Goal: Communication & Community: Answer question/provide support

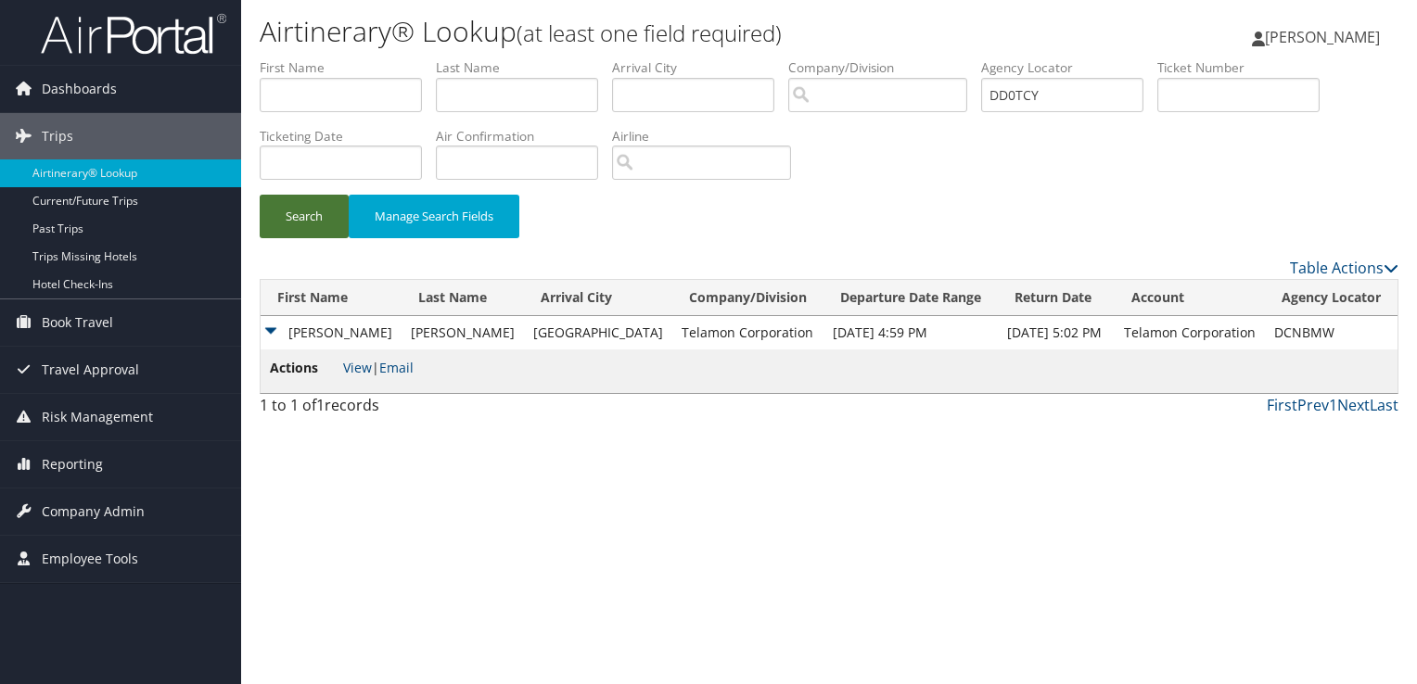
type input "DD0TCY"
drag, startPoint x: 322, startPoint y: 196, endPoint x: 297, endPoint y: 210, distance: 28.6
click at [320, 197] on button "Search" at bounding box center [304, 217] width 89 height 44
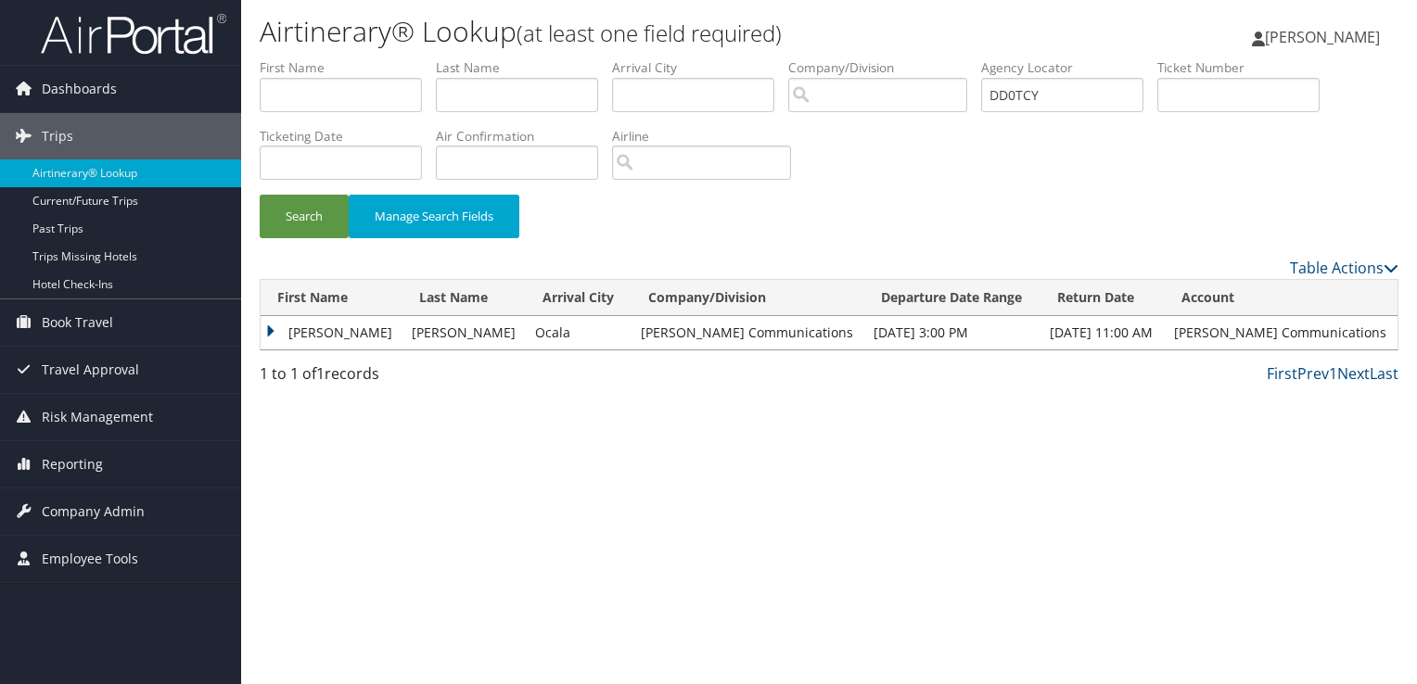
drag, startPoint x: 330, startPoint y: 327, endPoint x: 334, endPoint y: 338, distance: 10.9
click at [329, 328] on td "JAMES RYAN" at bounding box center [332, 332] width 142 height 33
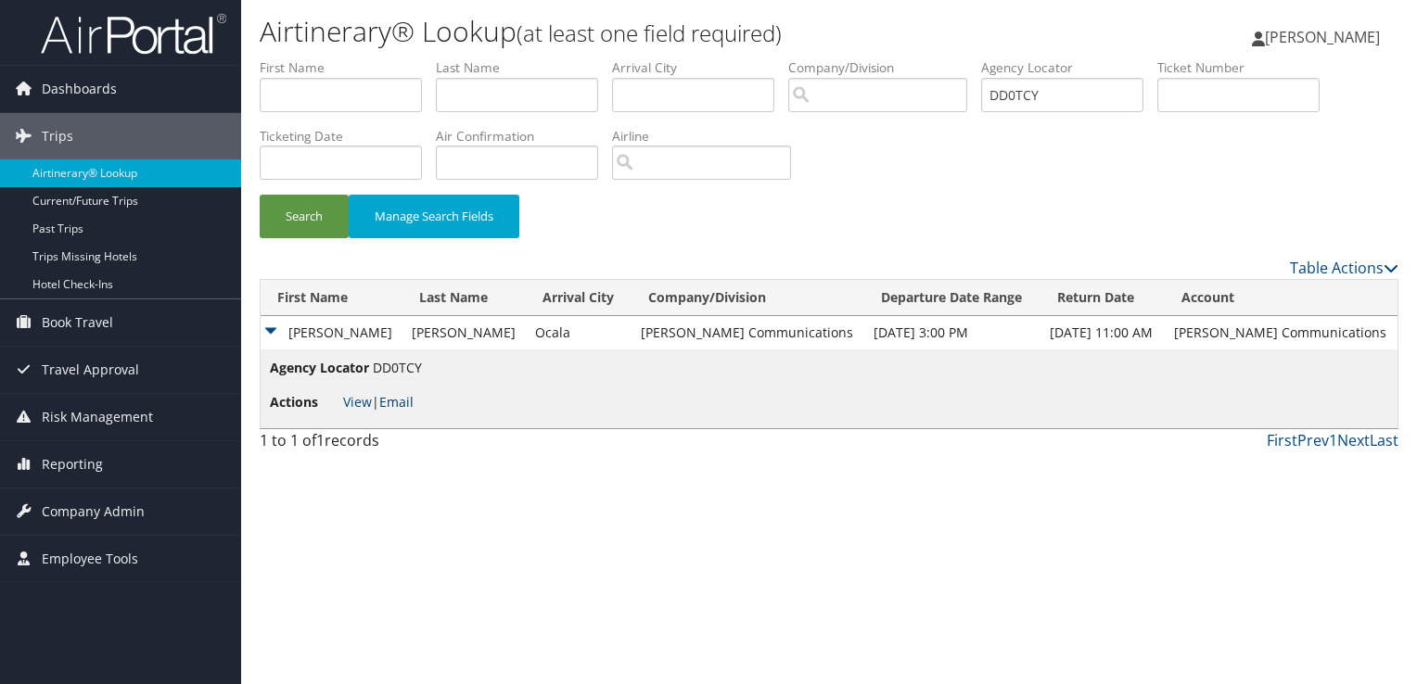
click at [397, 406] on link "Email" at bounding box center [396, 402] width 34 height 18
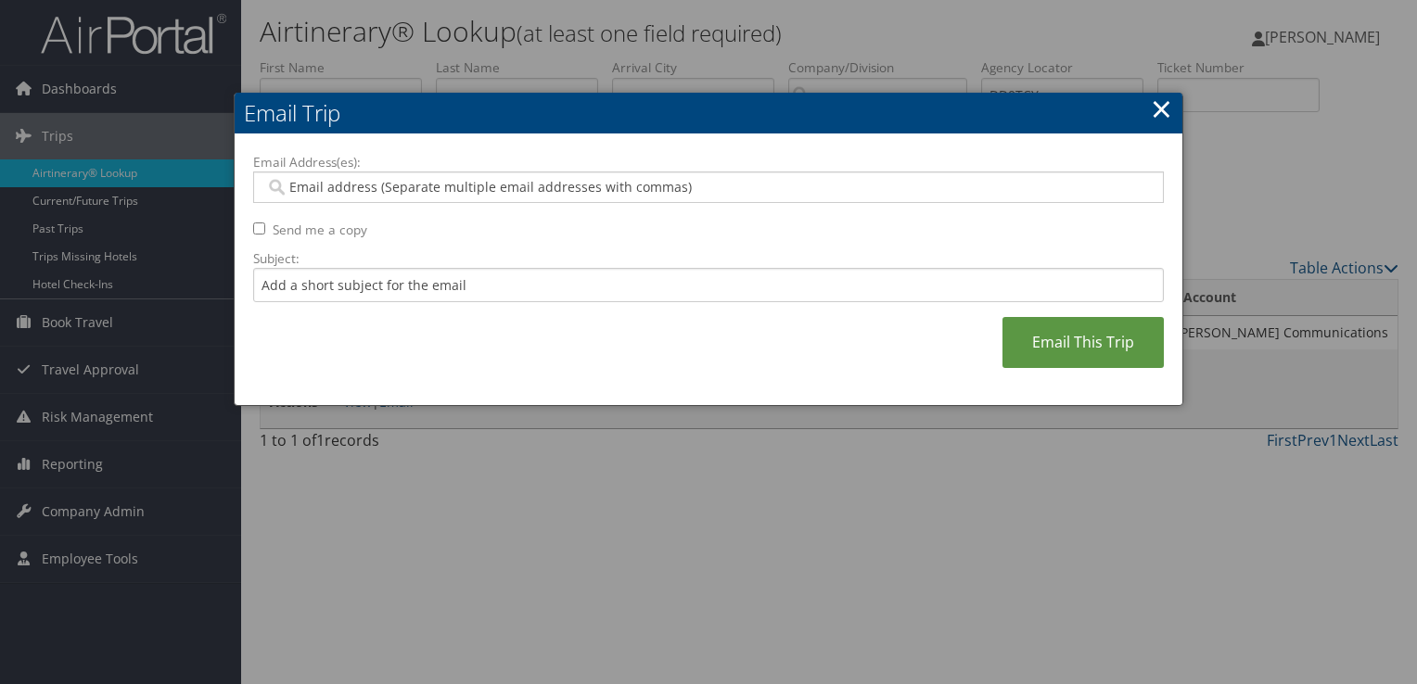
click at [341, 187] on input "Email Address(es):" at bounding box center [708, 187] width 886 height 19
paste input "rshankle@sorenson.com"
type input "rshankle@sorenson.com"
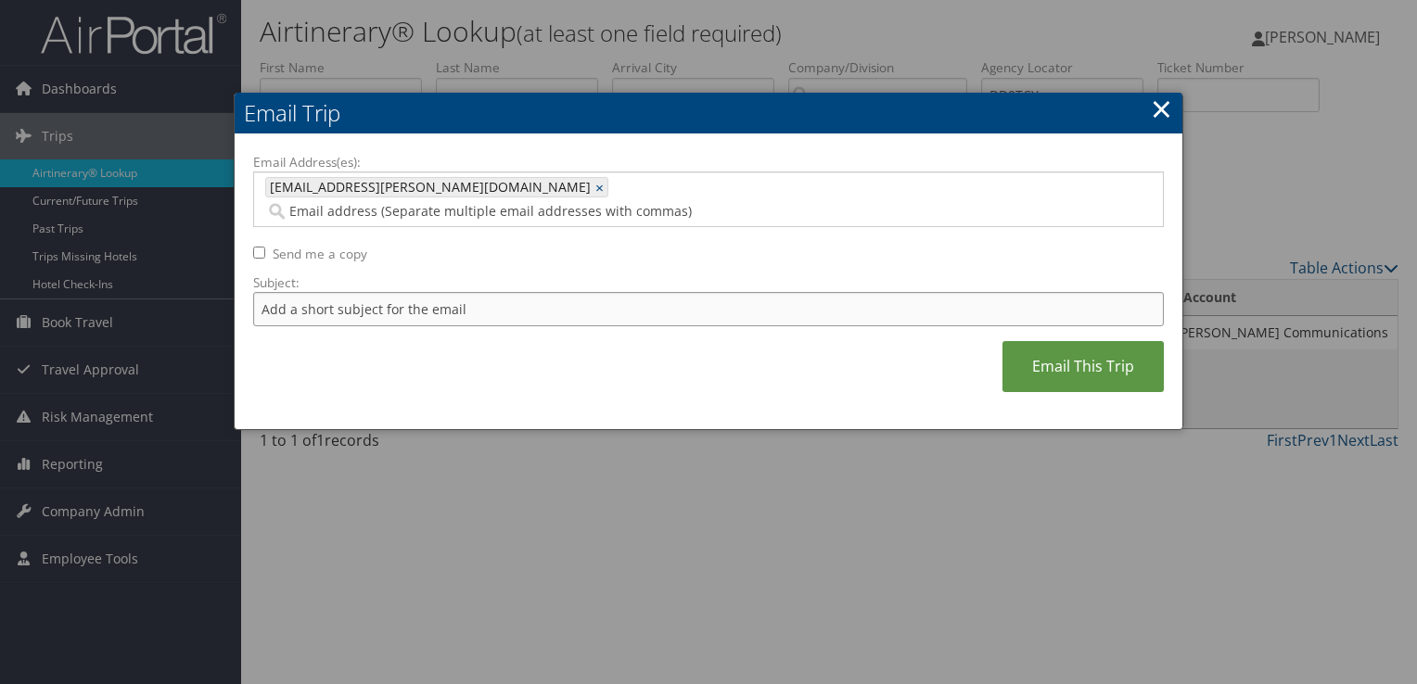
click at [389, 292] on input "Subject:" at bounding box center [708, 309] width 911 height 34
drag, startPoint x: 547, startPoint y: 287, endPoint x: 382, endPoint y: 291, distance: 165.1
click at [382, 292] on input "Hotel Confirmation Hampton Inn August 06 - 07" at bounding box center [708, 309] width 911 height 34
type input "Hotel Confirmation for James Sep 14 - 17"
click at [1096, 341] on link "Email This Trip" at bounding box center [1082, 366] width 161 height 51
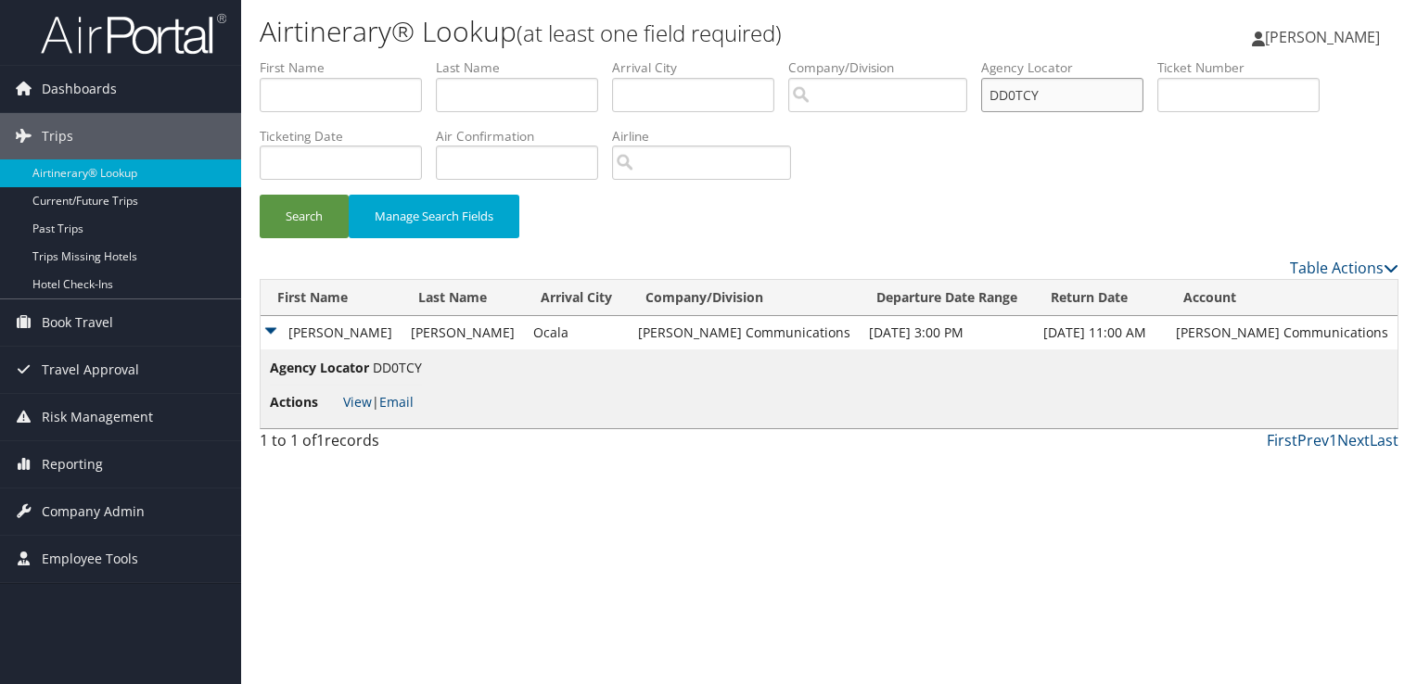
drag, startPoint x: 1075, startPoint y: 85, endPoint x: 901, endPoint y: 119, distance: 176.6
click at [972, 58] on ul "First Name Last Name Departure City Arrival City Company/Division Airport/City …" at bounding box center [829, 58] width 1139 height 0
paste input "XRZ"
type input "DD0XRZ"
click at [308, 215] on button "Search" at bounding box center [304, 217] width 89 height 44
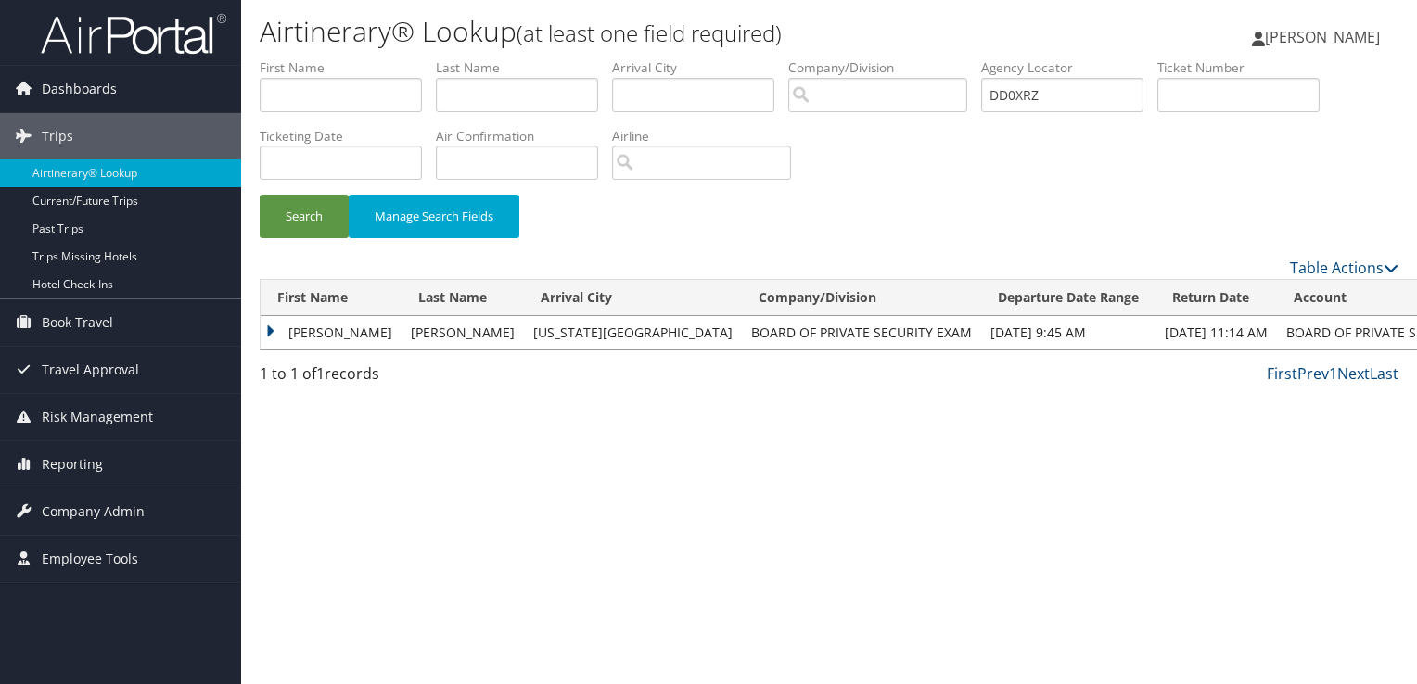
click at [326, 335] on td "HEATHER" at bounding box center [331, 332] width 141 height 33
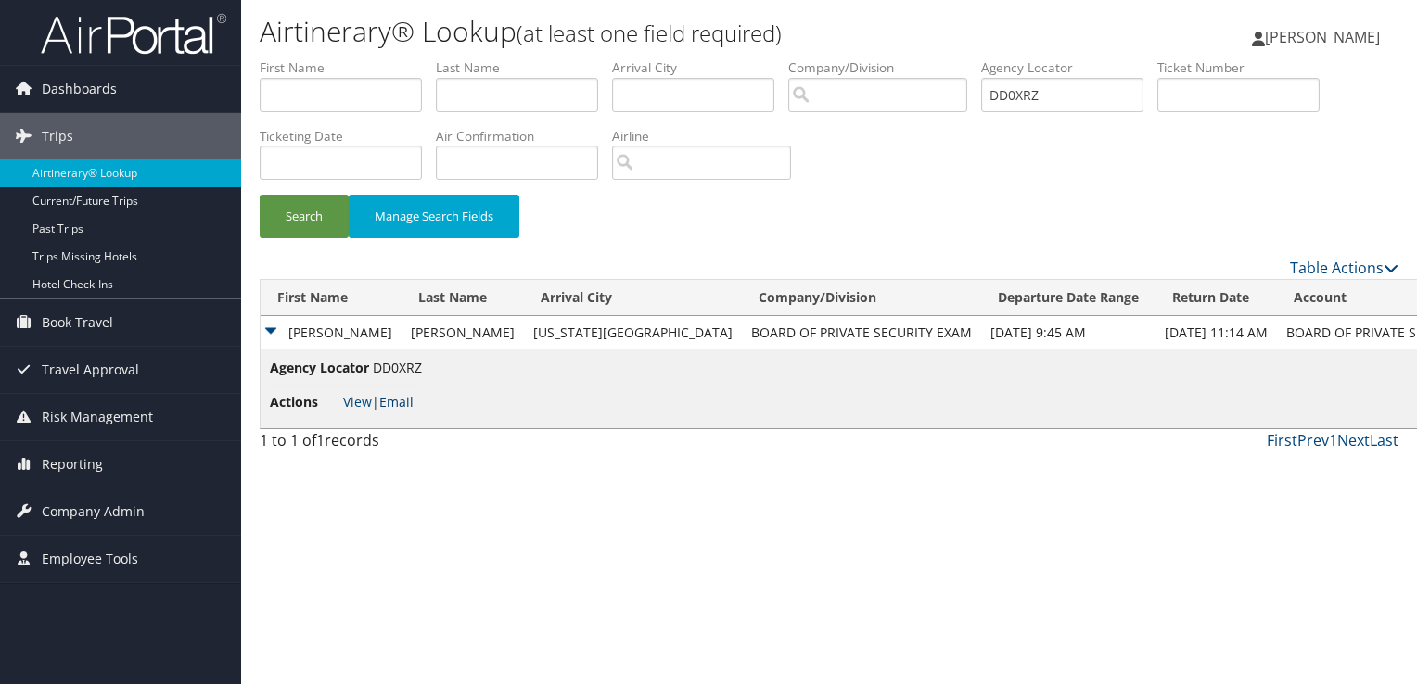
click at [392, 398] on link "Email" at bounding box center [396, 402] width 34 height 18
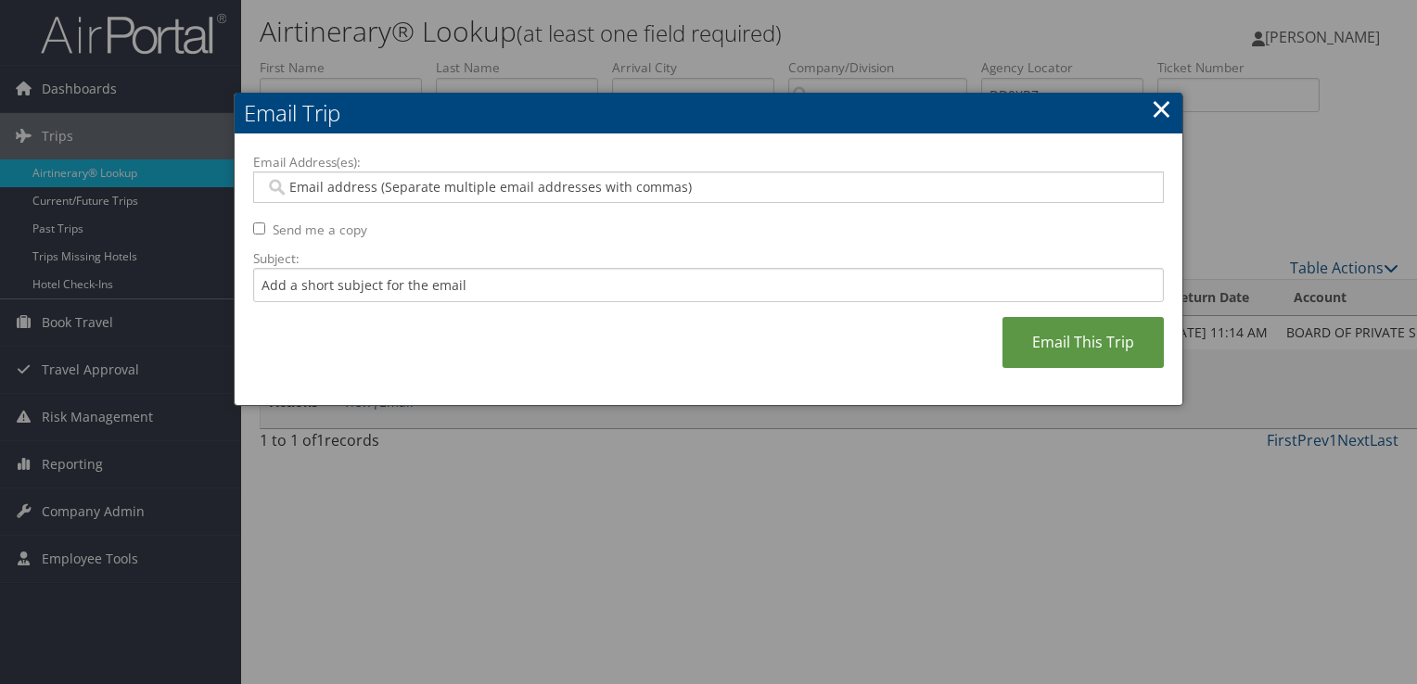
click at [368, 192] on input "Email Address(es):" at bounding box center [708, 187] width 886 height 19
paste input "cindy.eidson@la.gov"
type input "cindy.eidson@la.gov"
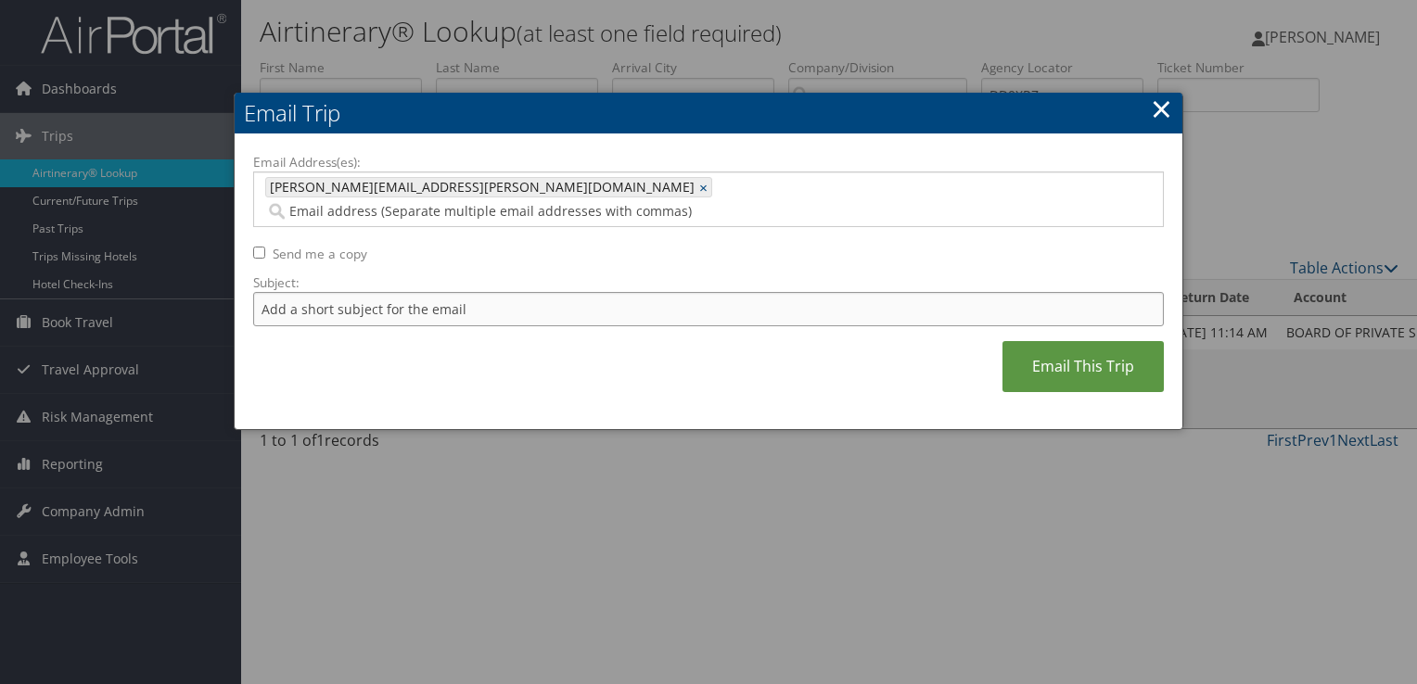
click at [363, 292] on input "Subject:" at bounding box center [708, 309] width 911 height 34
drag, startPoint x: 563, startPoint y: 287, endPoint x: 423, endPoint y: 287, distance: 140.0
click at [423, 292] on input "United Flight Confirmation September 04 -07" at bounding box center [708, 309] width 911 height 34
click at [542, 294] on input "United Flight Confirmation October 07 - 13 for Heather Mitchell" at bounding box center [708, 309] width 911 height 34
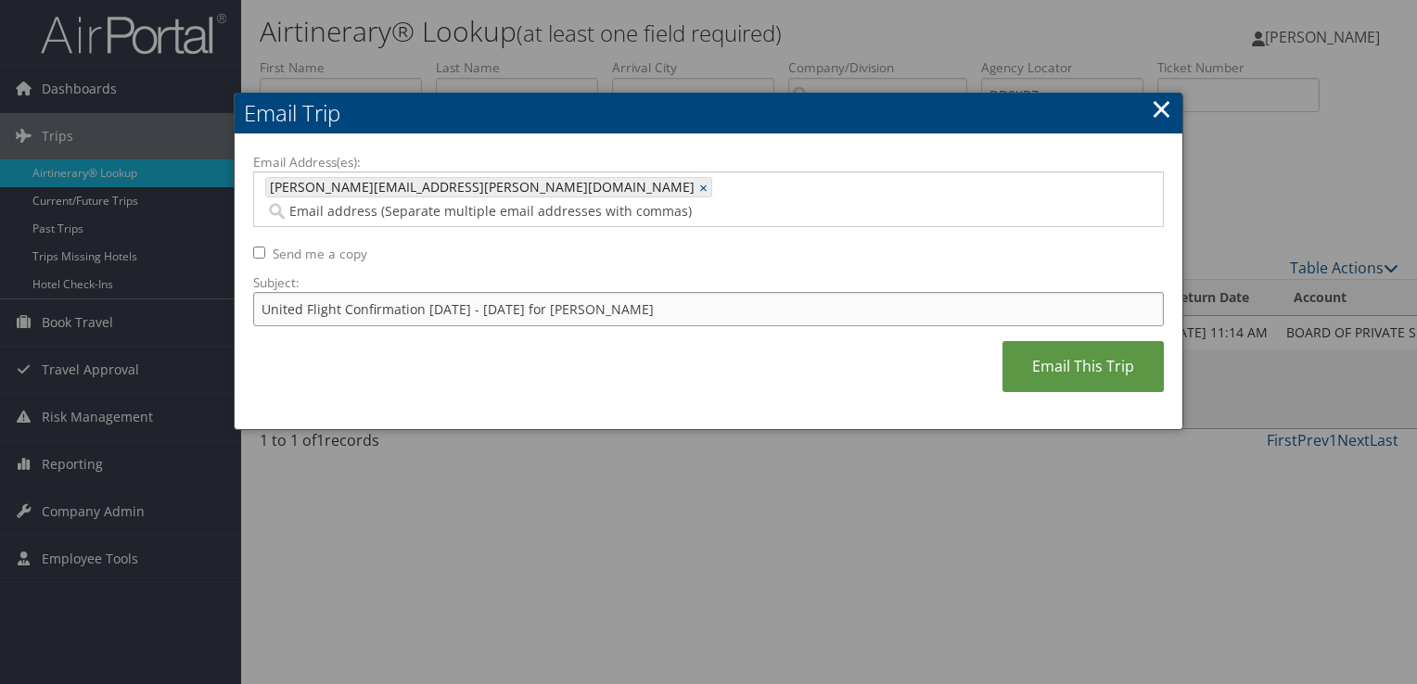
click at [542, 294] on input "United Flight Confirmation October 07 - 13 for Heather Mitchell" at bounding box center [708, 309] width 911 height 34
type input "United Flight Confirmation October 07 - 13 for Heather Mitchell"
click at [1103, 341] on link "Email This Trip" at bounding box center [1082, 366] width 161 height 51
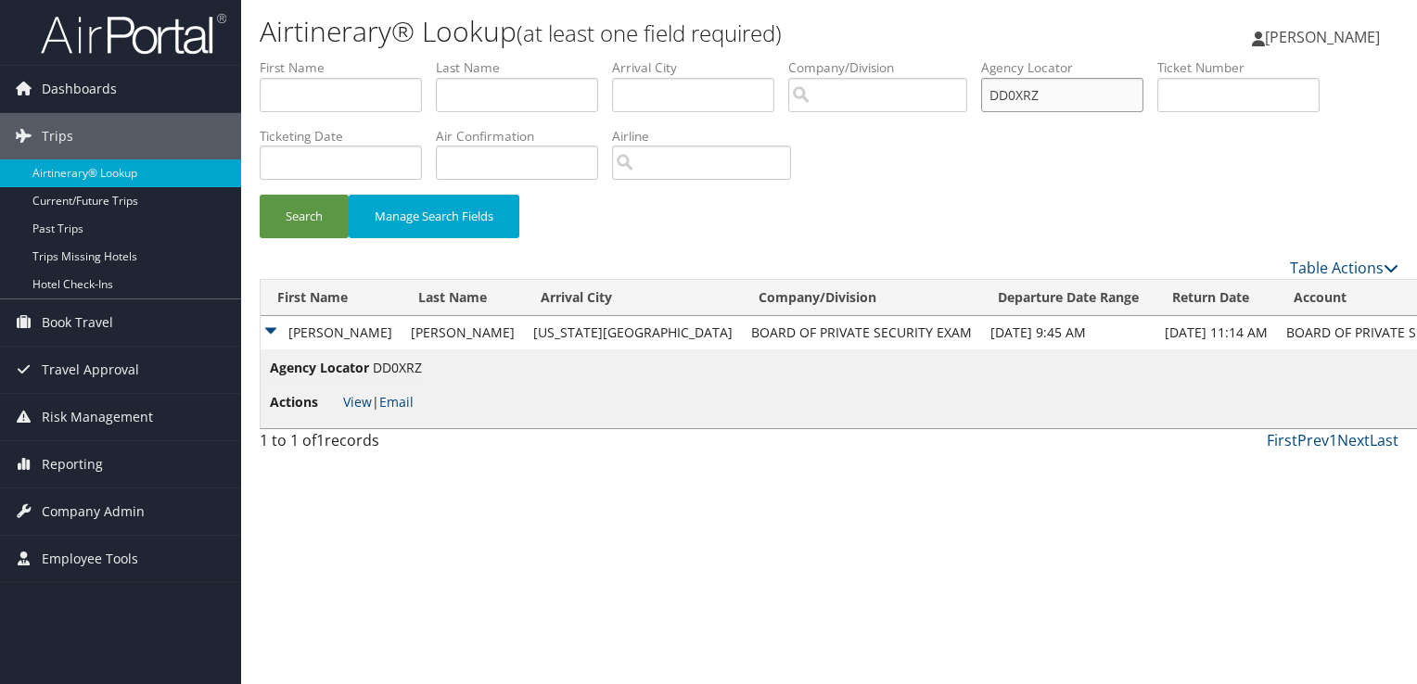
drag, startPoint x: 944, startPoint y: 106, endPoint x: 840, endPoint y: 124, distance: 105.5
click at [840, 58] on ul "First Name Last Name Departure City Arrival City Company/Division Airport/City …" at bounding box center [829, 58] width 1139 height 0
paste input "CZ5JF"
type input "DCZ5JF"
click at [289, 212] on button "Search" at bounding box center [304, 217] width 89 height 44
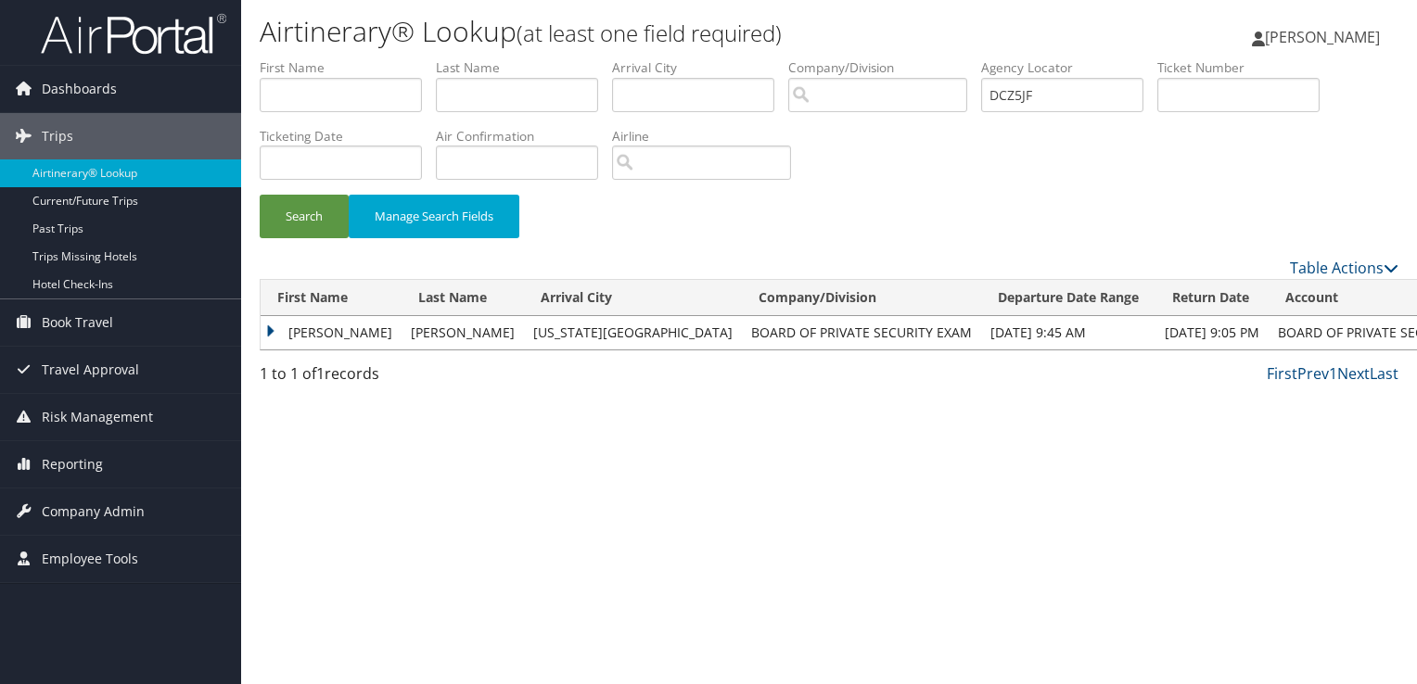
click at [315, 333] on td "JULIE A" at bounding box center [331, 332] width 141 height 33
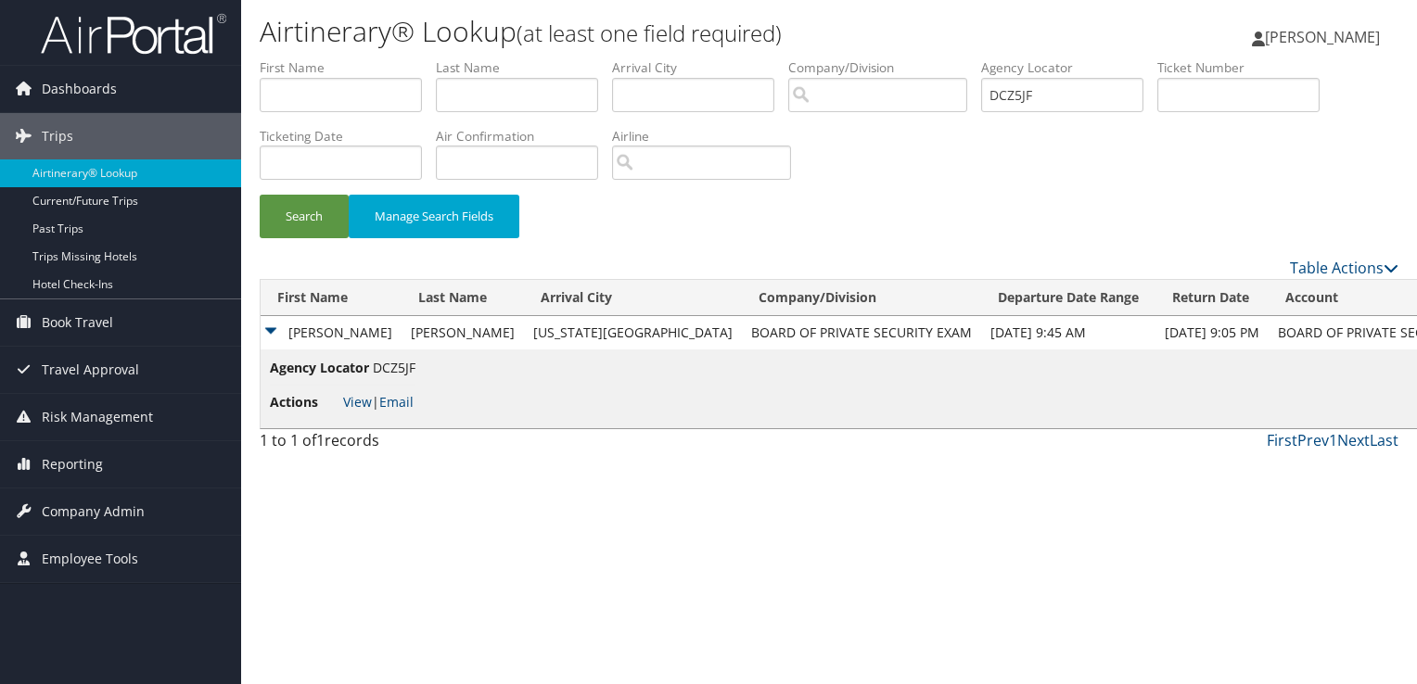
click at [443, 403] on td "Agency Locator DCZ5JF Actions View | Email" at bounding box center [884, 389] width 1247 height 79
click at [397, 403] on link "Email" at bounding box center [396, 402] width 34 height 18
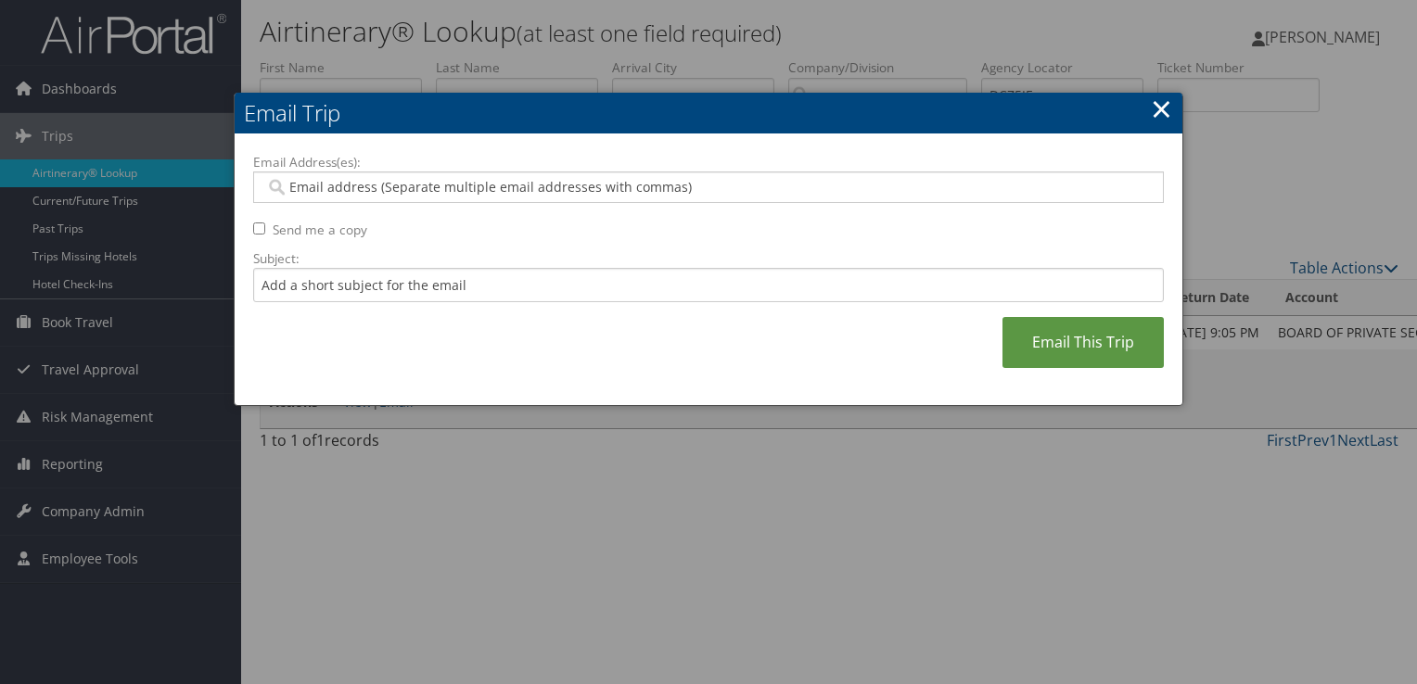
click at [1161, 115] on link "×" at bounding box center [1161, 108] width 21 height 37
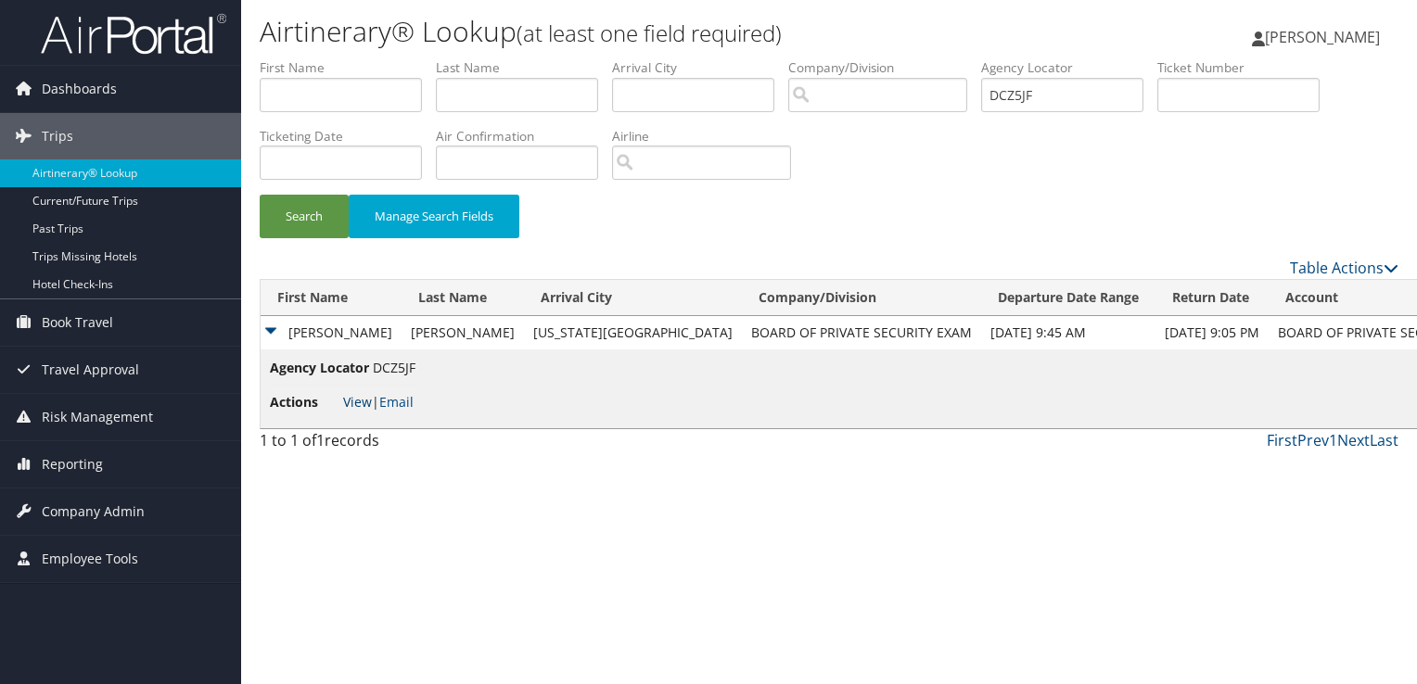
click at [348, 395] on link "View" at bounding box center [357, 402] width 29 height 18
click at [393, 401] on link "Email" at bounding box center [396, 402] width 34 height 18
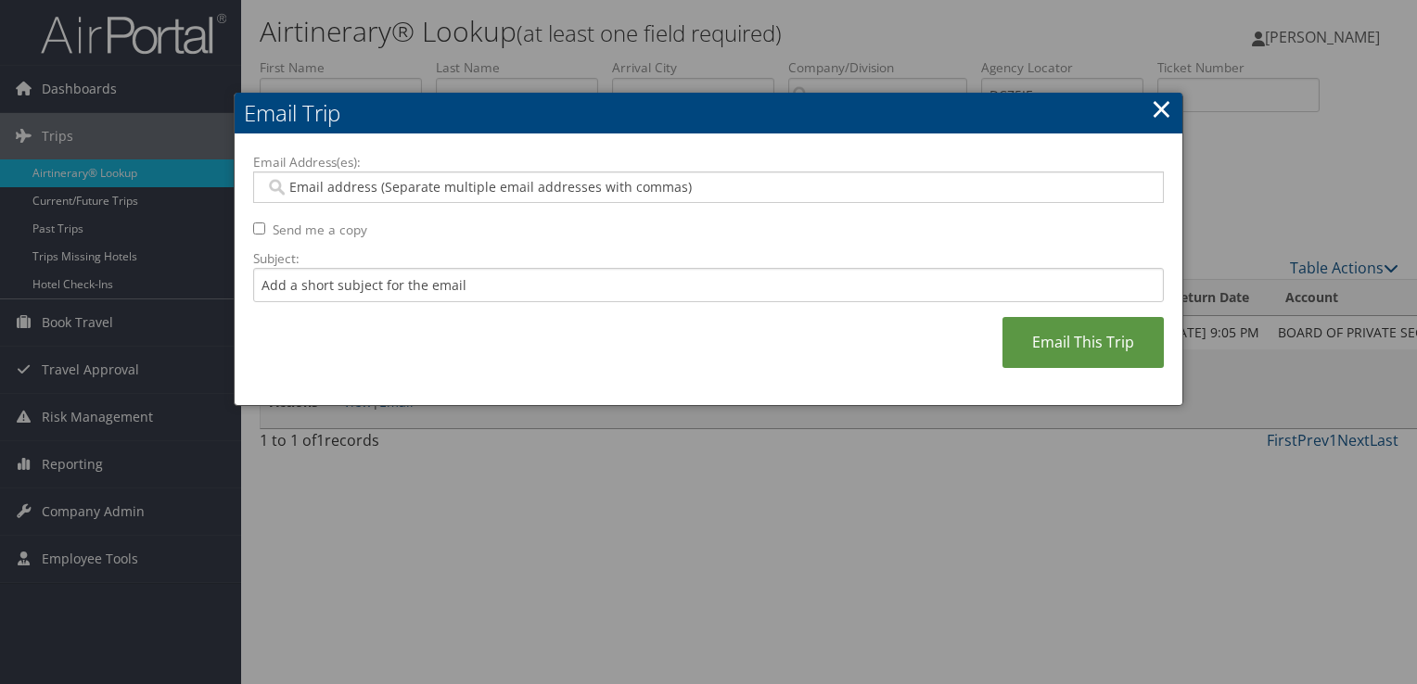
click at [425, 193] on input "Email Address(es):" at bounding box center [708, 187] width 886 height 19
paste input "DCZ5JF"
drag, startPoint x: 389, startPoint y: 189, endPoint x: 92, endPoint y: 217, distance: 298.9
click at [92, 217] on body "Menu Dashboards ► AirPortal 360™ (Manager) AirPortal 360™ (Agent) My Travel Das…" at bounding box center [708, 342] width 1417 height 684
paste input "cindy.eidson@la.gov"
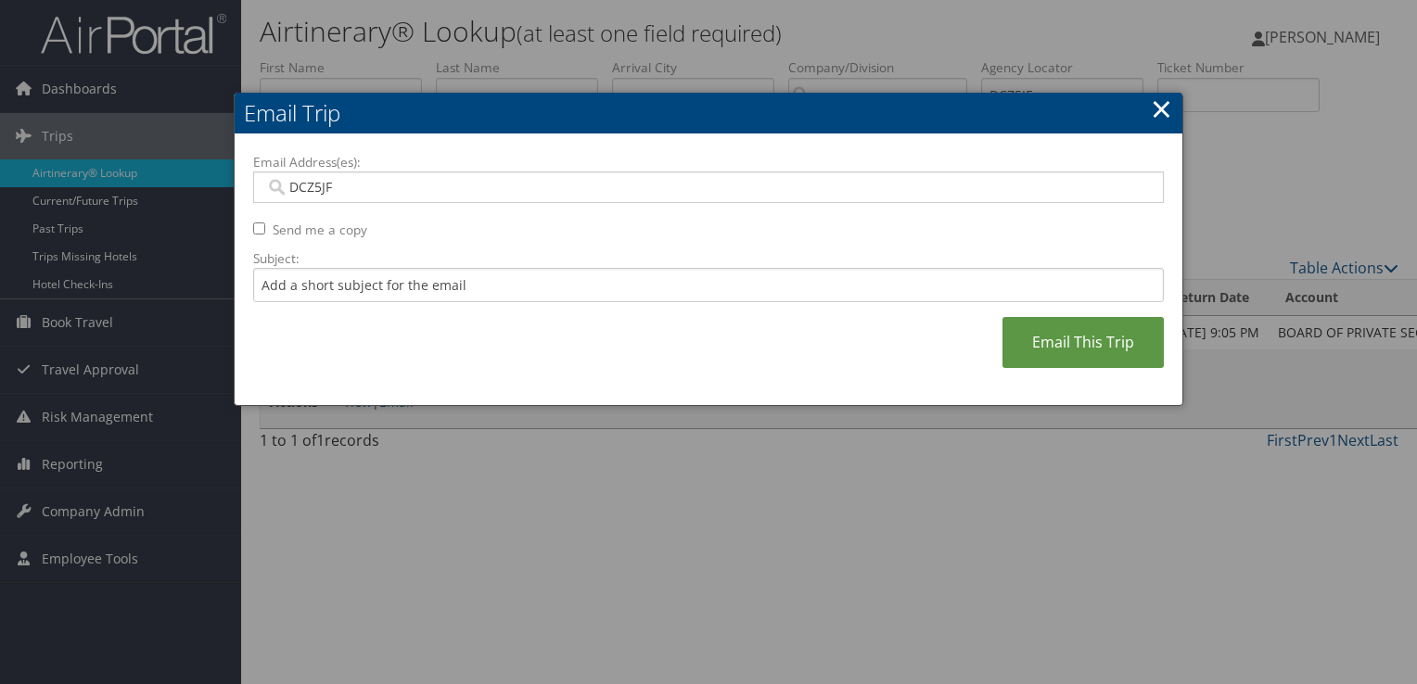
type input "cindy.eidson@la.gov"
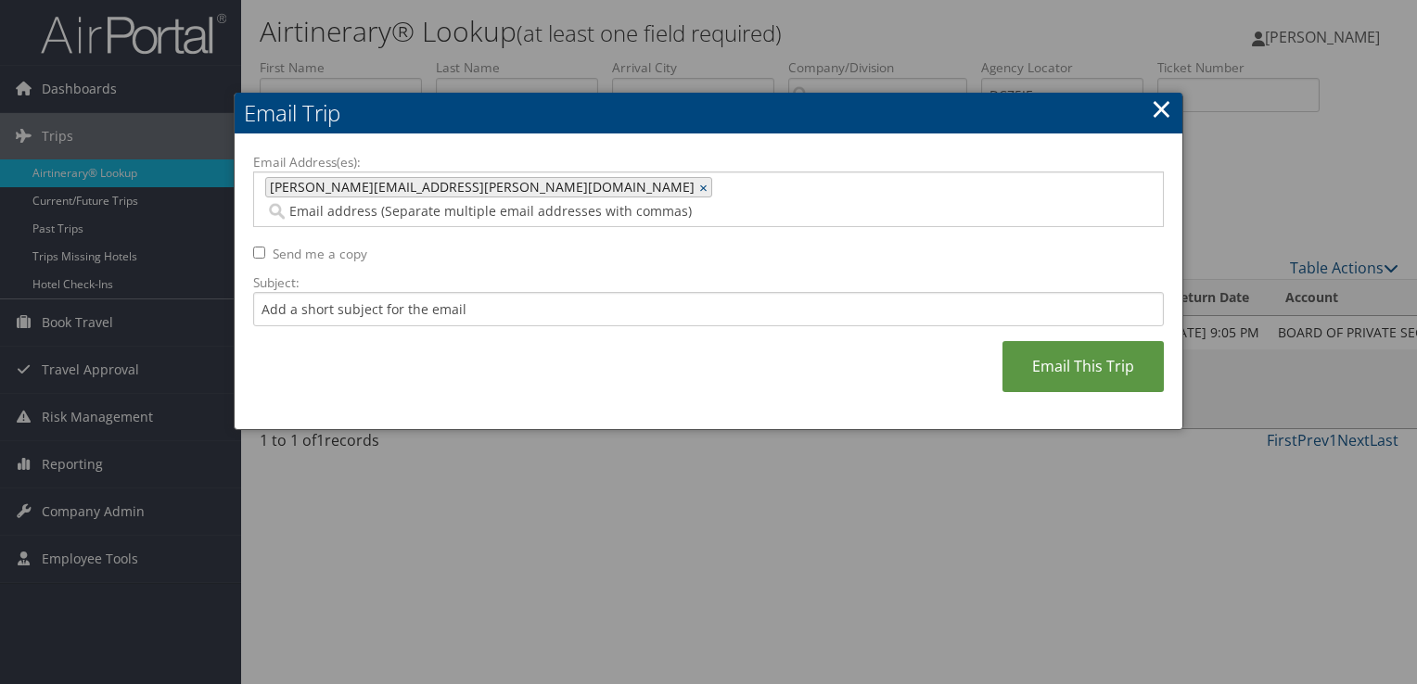
click at [393, 184] on div "cindy.eidson@la.gov ×" at bounding box center [488, 187] width 447 height 20
type input "cindy.eidson@la.gov"
click at [699, 184] on link "×" at bounding box center [705, 187] width 12 height 19
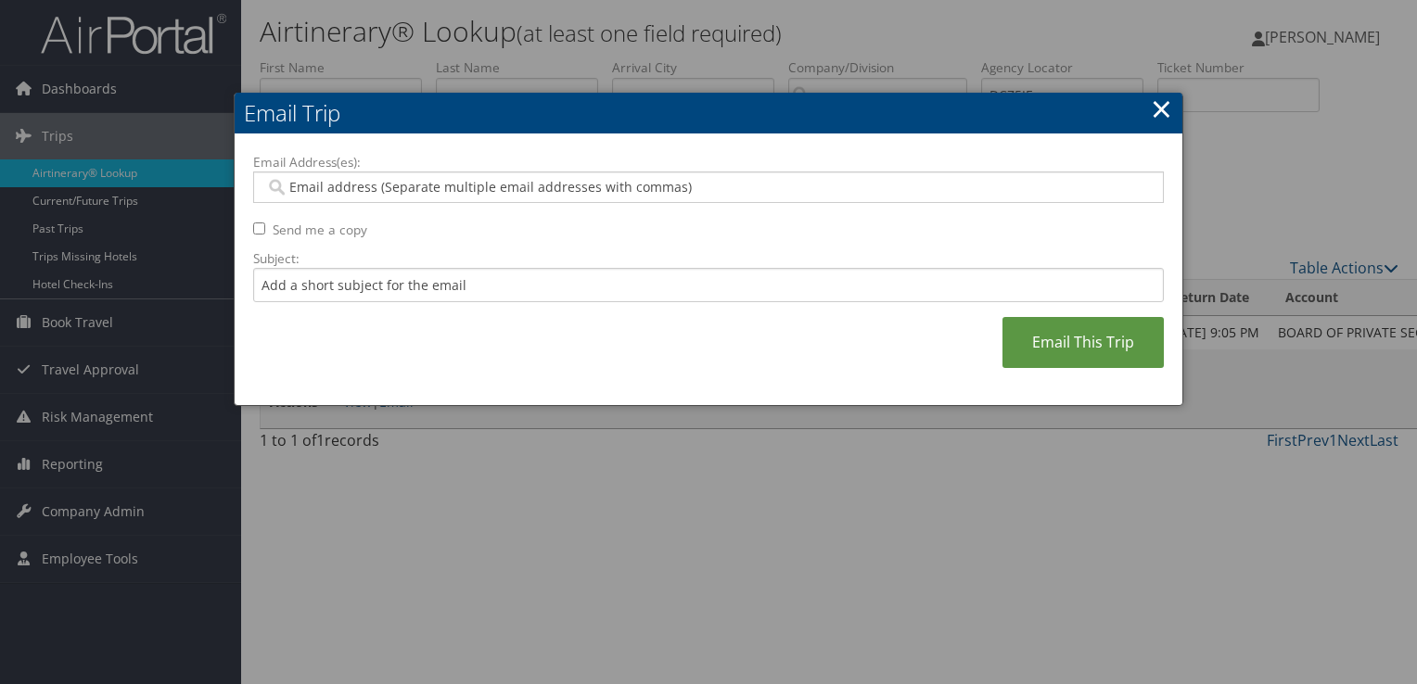
click at [374, 185] on input "Email Address(es):" at bounding box center [708, 187] width 886 height 19
paste input "cindy.eidson@la.gov"
type input "cindy.eidson@la.gov"
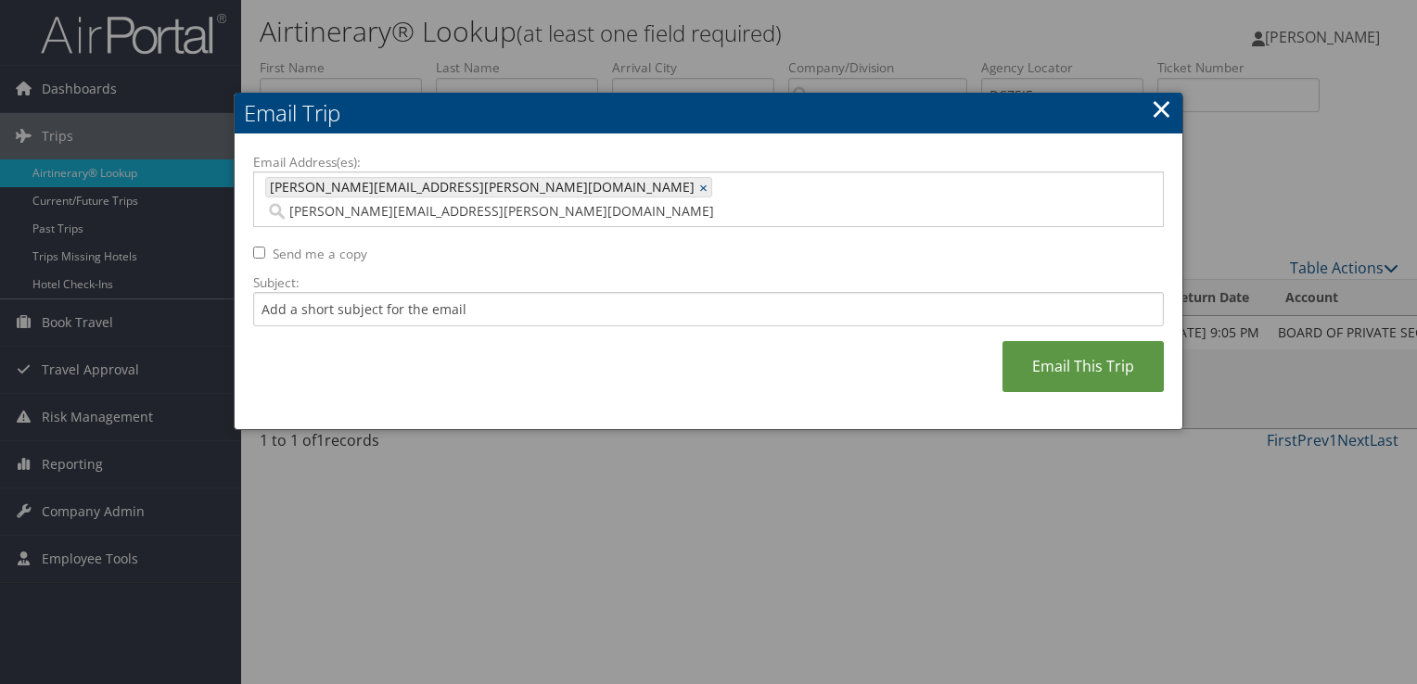
type input "cindy.eidson@la.gov"
click at [373, 292] on input "Subject:" at bounding box center [708, 309] width 911 height 34
click at [350, 292] on input "Subject:" at bounding box center [708, 309] width 911 height 34
paste input "United Flight Confirmation October 07 - 13 for Heather Mitchell"
click at [512, 292] on input "United Flight Confirmation October 07 - 13 for Heather Mitchell" at bounding box center [708, 309] width 911 height 34
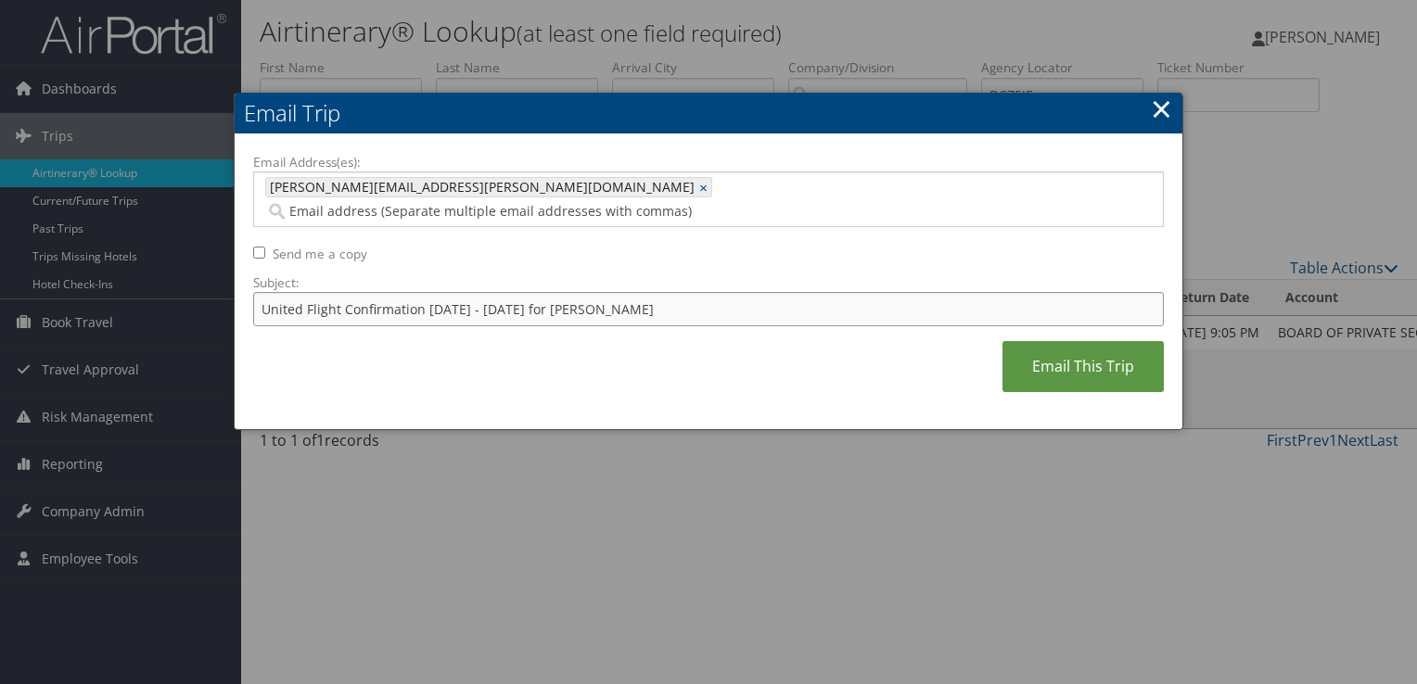
drag, startPoint x: 653, startPoint y: 280, endPoint x: 575, endPoint y: 281, distance: 77.9
click at [575, 292] on input "United Flight Confirmation October 07 - 10 for Heather Mitchell" at bounding box center [708, 309] width 911 height 34
type input "United Flight Confirmation October 07 - 10 for Julie Fisher"
click at [1091, 347] on link "Email This Trip" at bounding box center [1082, 366] width 161 height 51
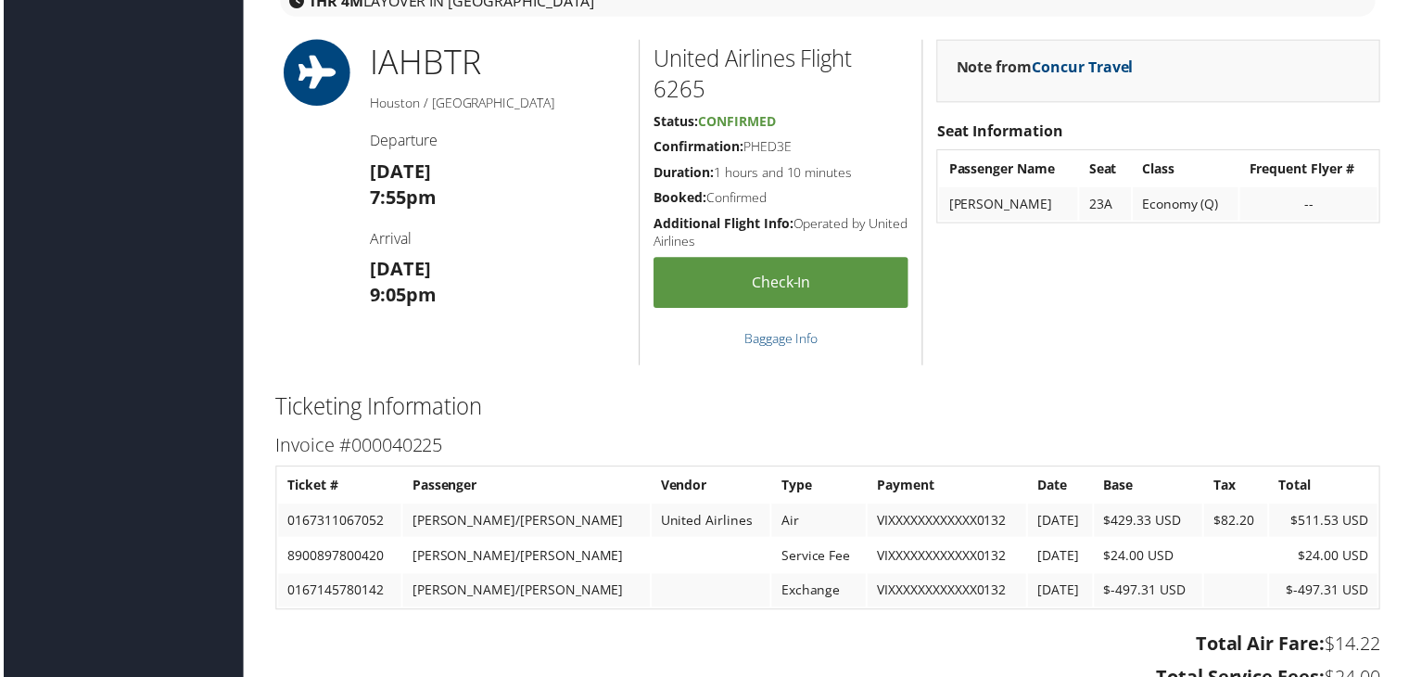
scroll to position [2556, 0]
